Goal: Task Accomplishment & Management: Manage account settings

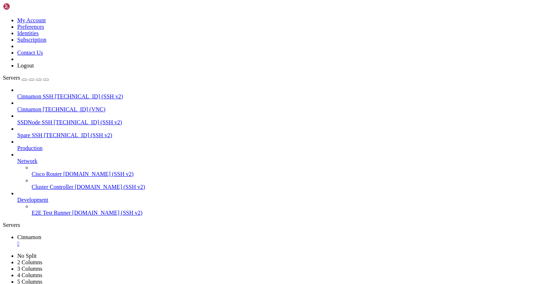
click at [132, 241] on div "" at bounding box center [283, 244] width 532 height 6
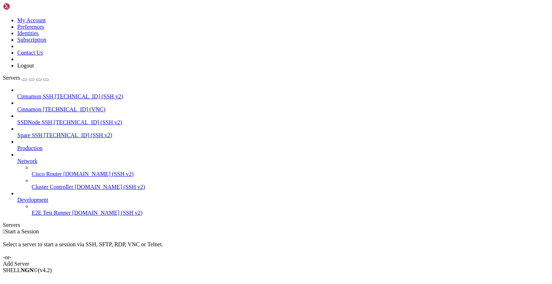
click at [3, 17] on icon at bounding box center [3, 17] width 0 height 0
click at [34, 69] on link "Logout" at bounding box center [25, 66] width 17 height 6
